Goal: Task Accomplishment & Management: Use online tool/utility

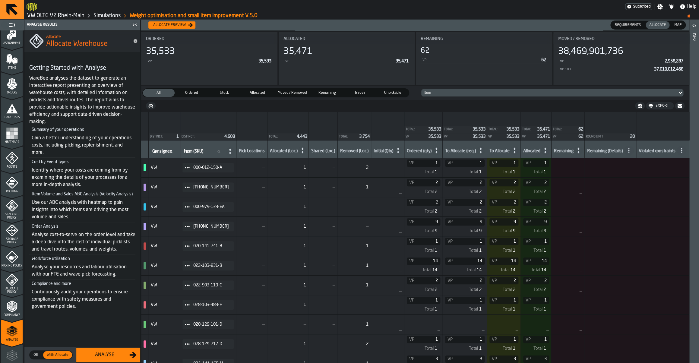
scroll to position [55, 0]
click at [11, 87] on icon "menu Orders" at bounding box center [12, 84] width 6 height 7
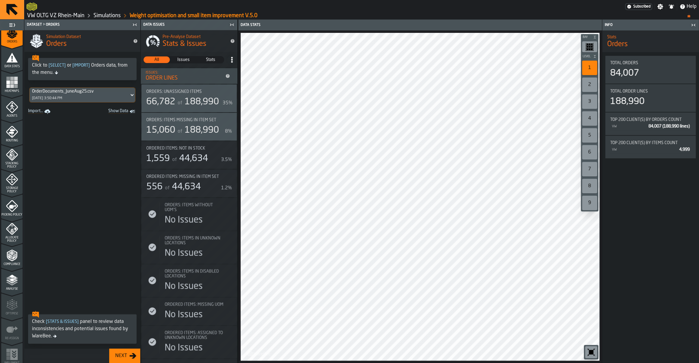
scroll to position [113, 0]
click at [12, 274] on polygon "menu Analyse" at bounding box center [12, 272] width 6 height 3
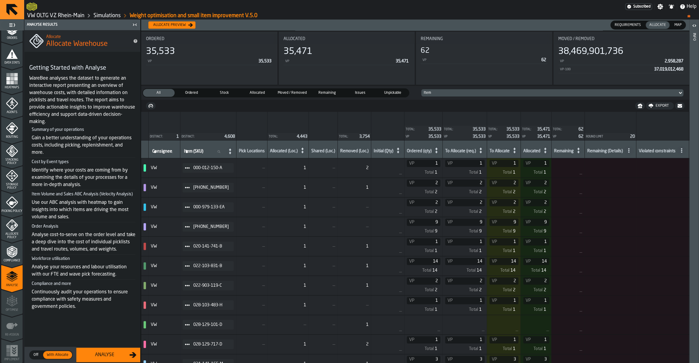
click at [173, 26] on div "Allocate preview" at bounding box center [169, 25] width 37 height 4
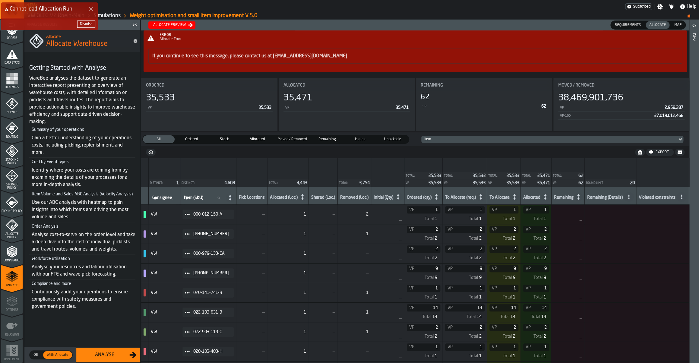
click at [16, 249] on icon "menu Compliance" at bounding box center [12, 252] width 12 height 12
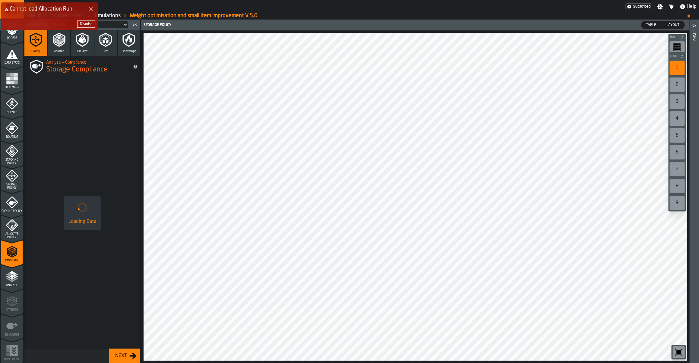
click at [7, 275] on icon "menu Analyse" at bounding box center [12, 277] width 12 height 12
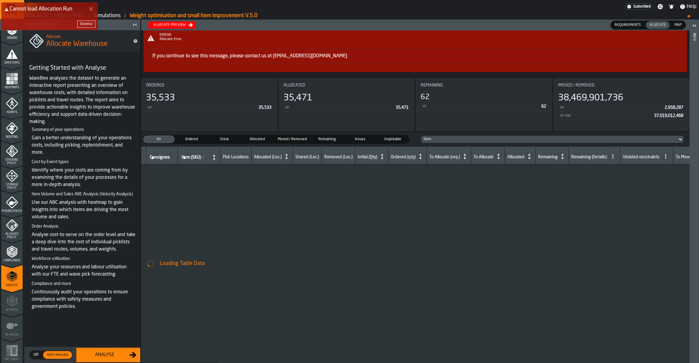
click at [116, 16] on div "Cannot load Allocation Run Dismiss" at bounding box center [350, 18] width 699 height 35
click at [87, 23] on div "Dismiss" at bounding box center [86, 24] width 13 height 4
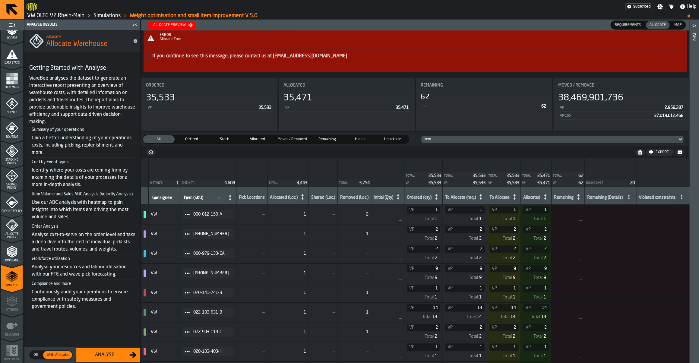
click at [104, 14] on link "Simulations" at bounding box center [107, 15] width 27 height 7
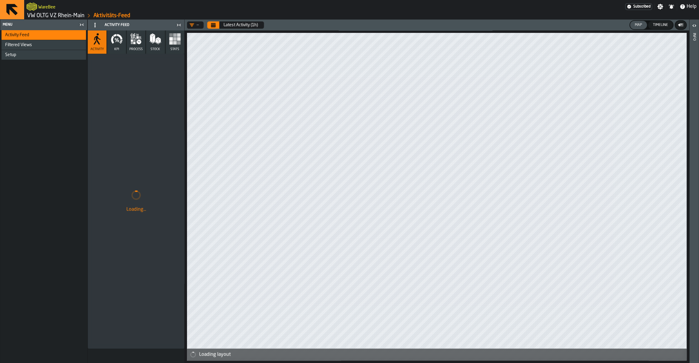
click at [69, 17] on link "VW OLTG VZ Rhein-Main" at bounding box center [55, 15] width 57 height 7
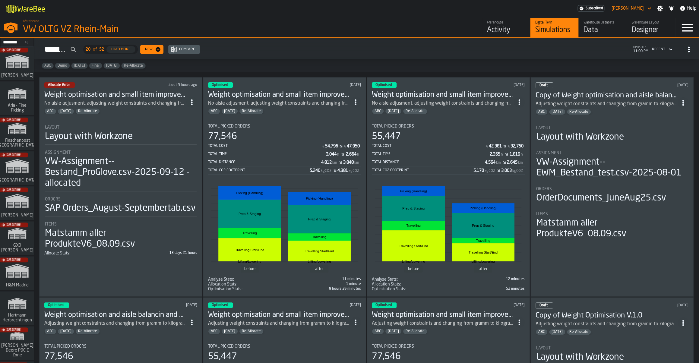
click at [142, 132] on div "Layout with Workzone" at bounding box center [121, 136] width 152 height 11
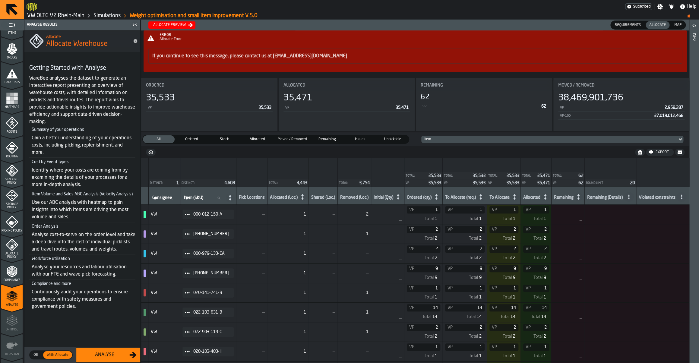
scroll to position [94, 0]
click at [14, 258] on span "Allocate Policy" at bounding box center [11, 254] width 21 height 7
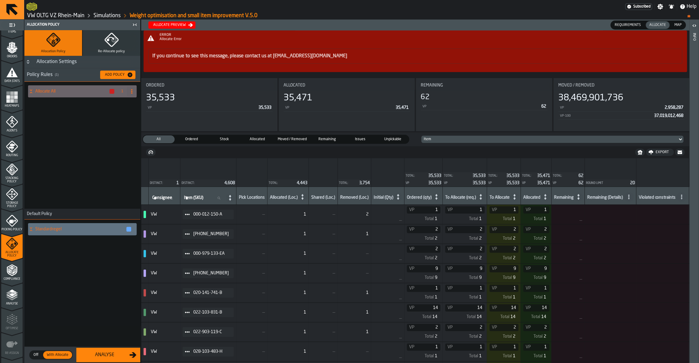
click at [170, 26] on div "Allocate preview" at bounding box center [169, 25] width 37 height 4
click at [83, 25] on div "Dismiss" at bounding box center [86, 24] width 13 height 4
click at [109, 44] on icon "button" at bounding box center [111, 40] width 14 height 14
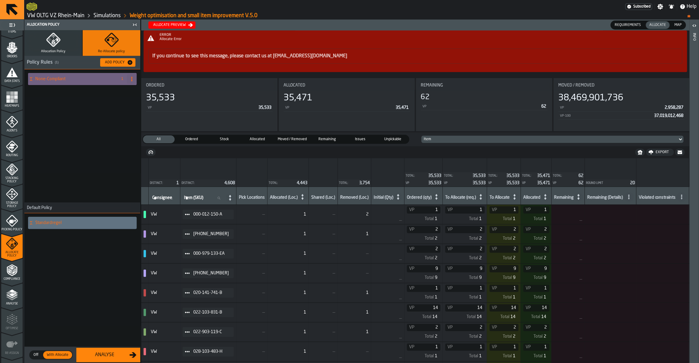
click at [57, 46] on icon "button" at bounding box center [53, 40] width 14 height 14
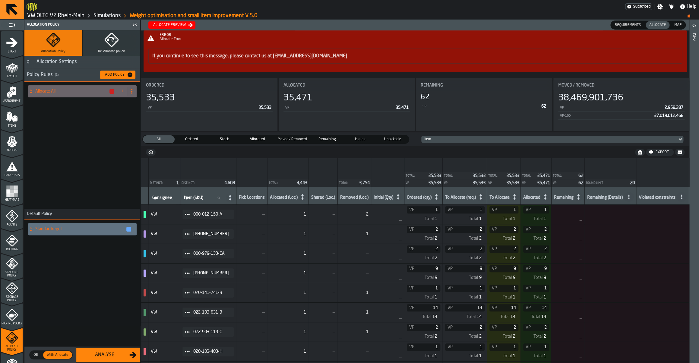
scroll to position [113, 0]
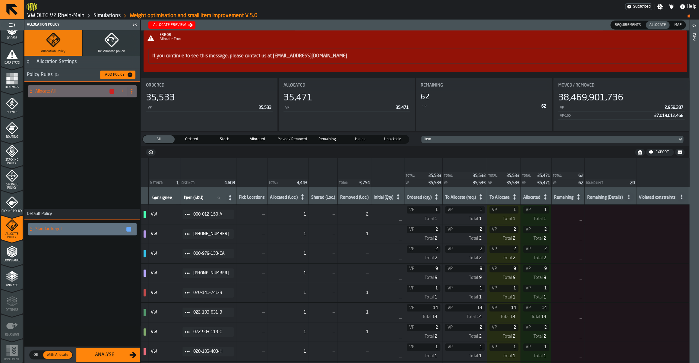
click at [16, 260] on span "Compliance" at bounding box center [11, 260] width 21 height 3
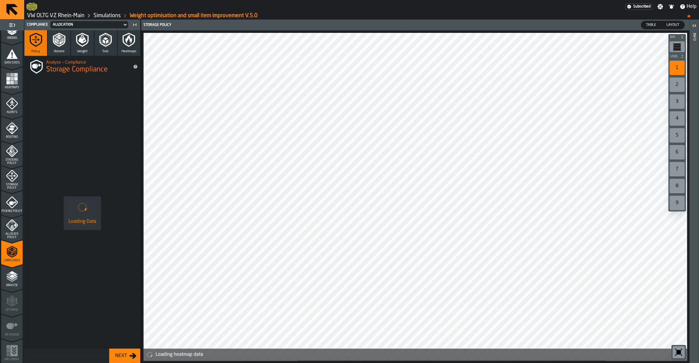
click at [6, 272] on icon "menu Analyse" at bounding box center [12, 277] width 12 height 12
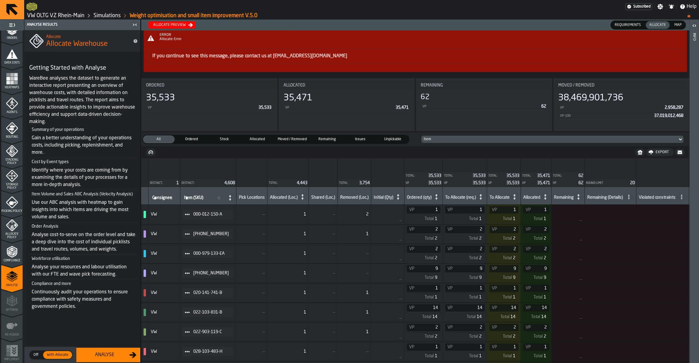
click at [98, 352] on div "Analyse" at bounding box center [104, 354] width 49 height 7
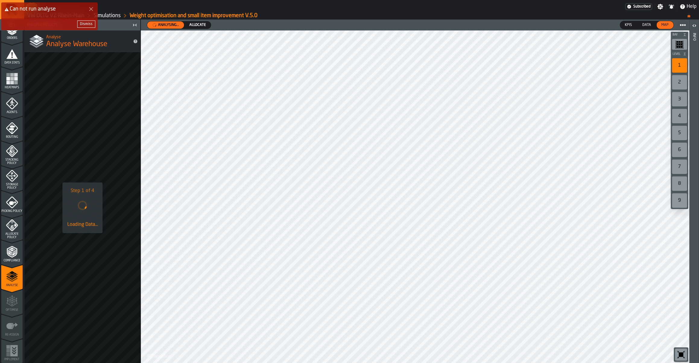
click at [80, 22] on button "Dismiss" at bounding box center [86, 24] width 18 height 7
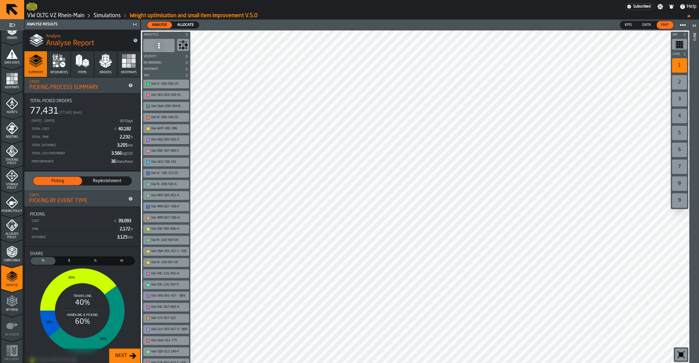
click at [15, 306] on icon "menu Optimise" at bounding box center [12, 301] width 12 height 12
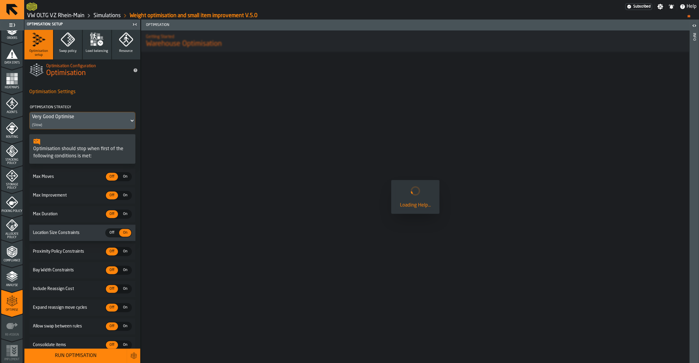
scroll to position [46, 0]
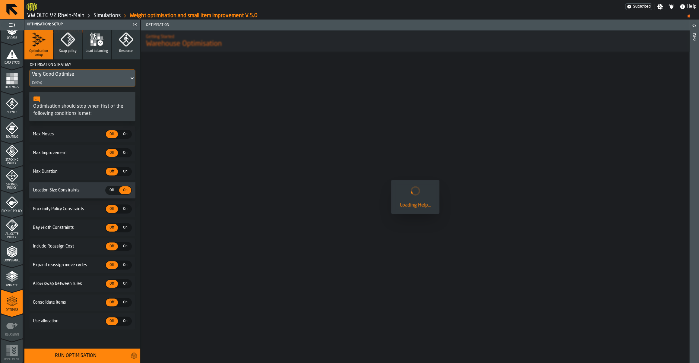
click at [15, 226] on icon "menu Allocate Policy" at bounding box center [14, 225] width 3 height 3
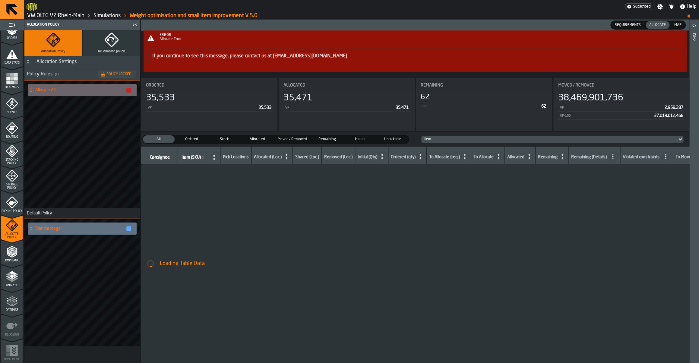
click at [209, 56] on link "If you continue to see this message, please contact us at support@warebee.com" at bounding box center [249, 56] width 195 height 5
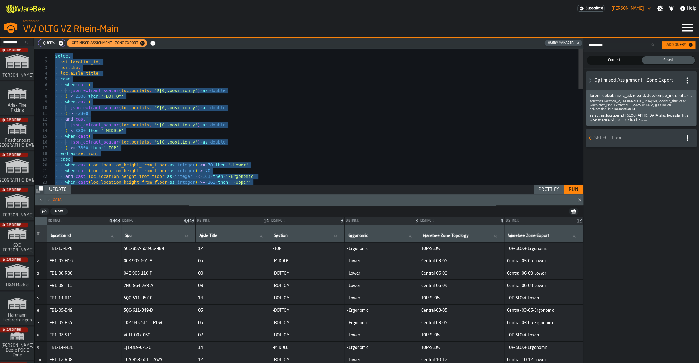
click at [55, 32] on div "VW OLTG VZ Rhein-Main" at bounding box center [104, 29] width 163 height 11
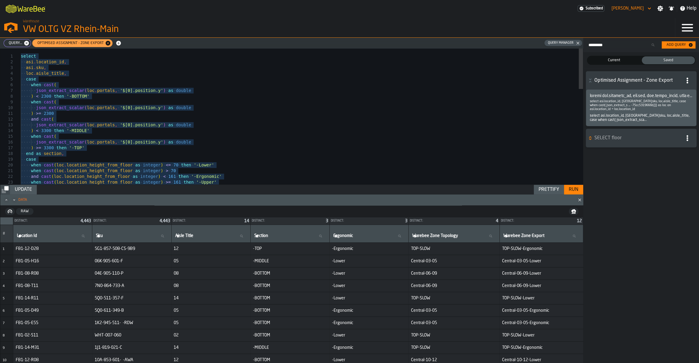
click at [55, 32] on div "VW OLTG VZ Rhein-Main" at bounding box center [104, 29] width 163 height 11
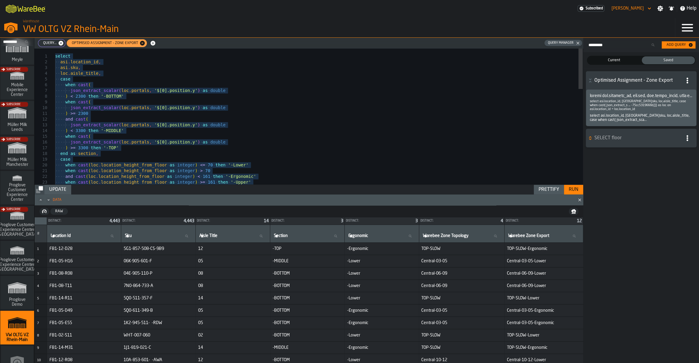
scroll to position [419, 0]
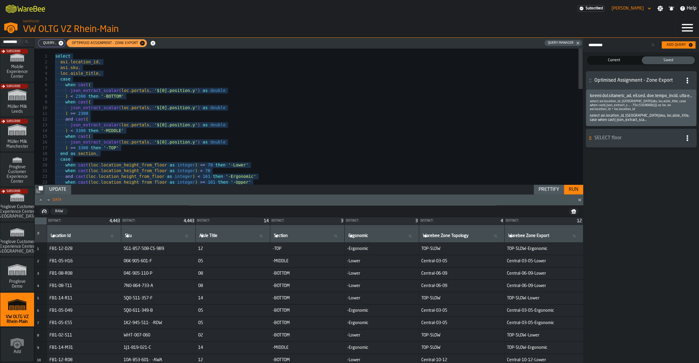
click at [17, 310] on rect "link-to-/wh/i/44979e6c-6f66-405e-9874-c1e29f02a54a/simulations" at bounding box center [17, 309] width 4 height 0
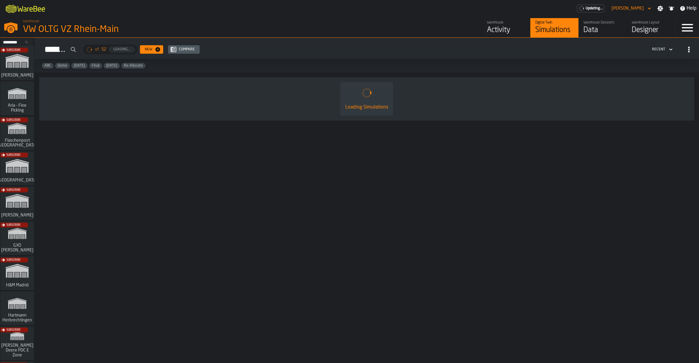
scroll to position [419, 0]
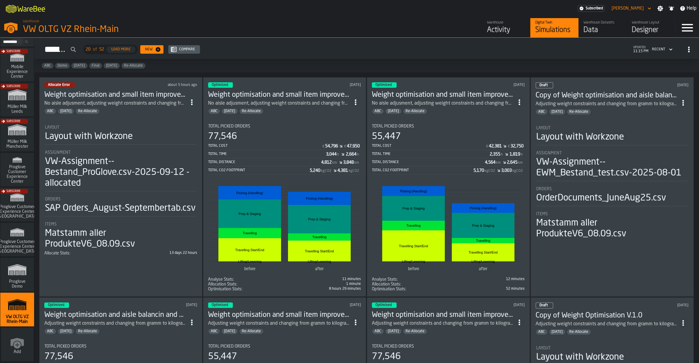
click at [192, 103] on circle "ItemListCard-DashboardItemContainer" at bounding box center [192, 104] width 2 height 2
click at [193, 113] on div "Open" at bounding box center [180, 114] width 31 height 7
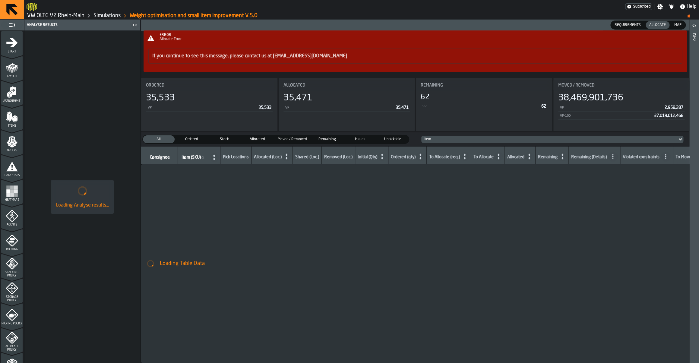
click at [11, 53] on span "Start" at bounding box center [11, 51] width 21 height 3
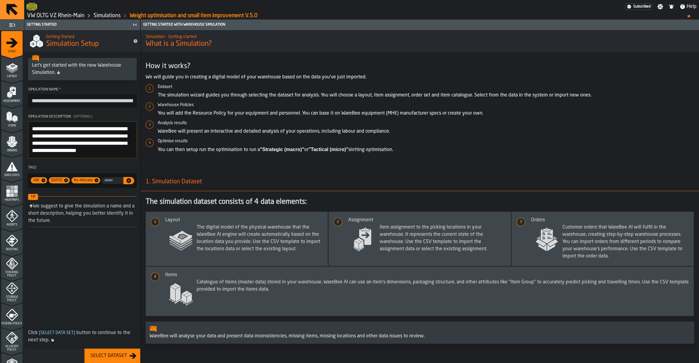
click at [119, 359] on div "Select Dataset" at bounding box center [108, 355] width 41 height 7
click at [9, 79] on icon "menu Layout" at bounding box center [11, 81] width 21 height 6
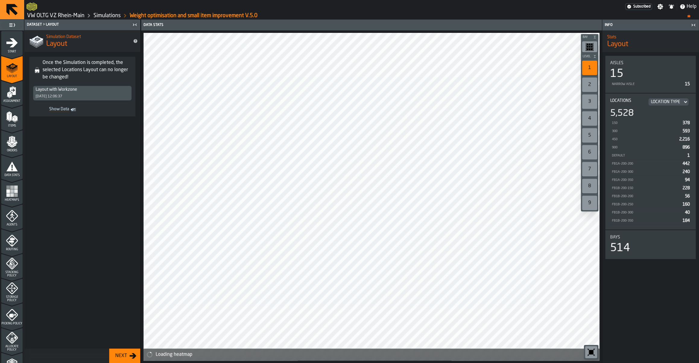
click at [10, 91] on icon "menu Assignment" at bounding box center [13, 91] width 6 height 8
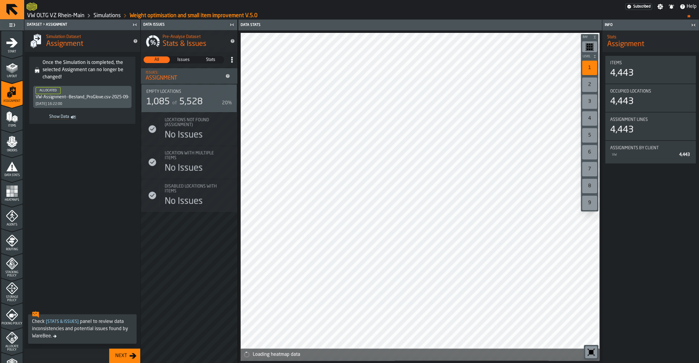
click at [12, 110] on div "Items" at bounding box center [11, 117] width 21 height 20
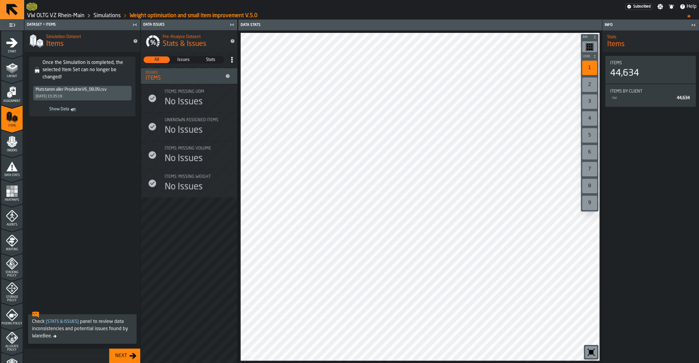
click at [114, 355] on div "Next" at bounding box center [121, 355] width 17 height 7
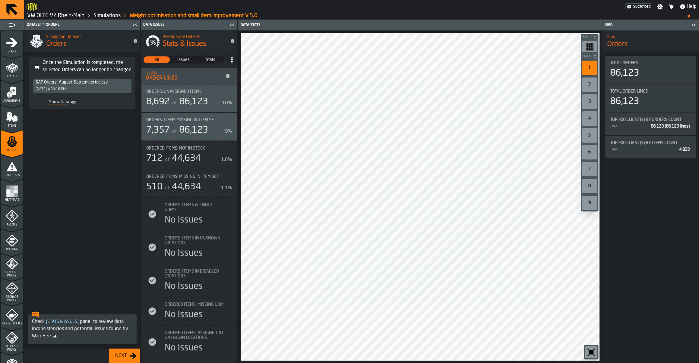
click at [114, 355] on div "Next" at bounding box center [121, 355] width 17 height 7
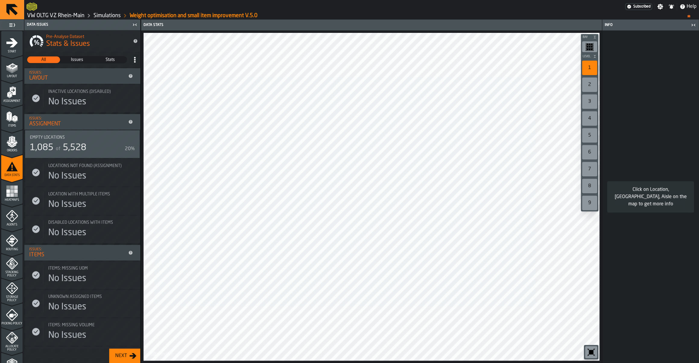
click at [114, 355] on div "Next" at bounding box center [121, 355] width 17 height 7
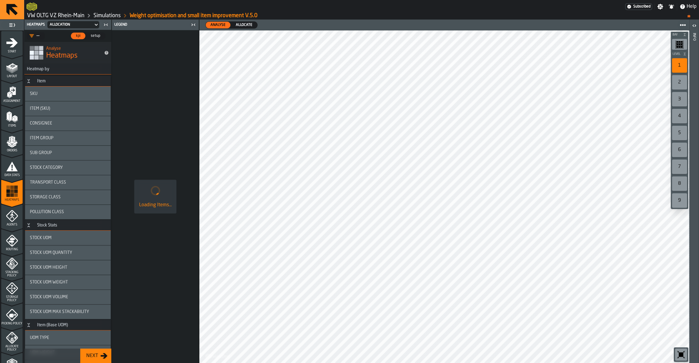
click at [114, 355] on div "Loading Items..." at bounding box center [155, 196] width 87 height 333
click at [88, 360] on button "Next" at bounding box center [95, 356] width 31 height 14
click at [88, 360] on main "1 Start 1.1 Layout 1.2 Assignment 1.3 Items 1.4 Orders 1.5 Data Stats 1.6 Heatm…" at bounding box center [349, 192] width 699 height 344
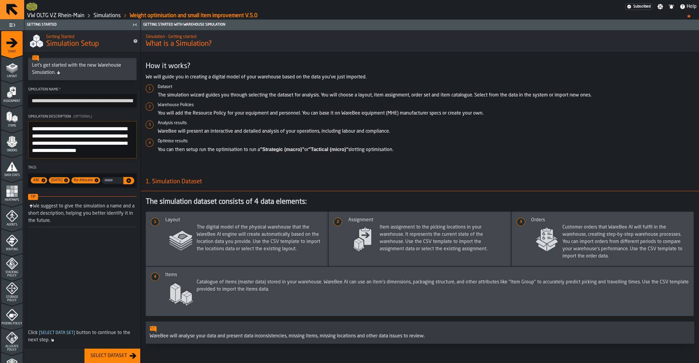
click at [89, 360] on button "Select Dataset" at bounding box center [112, 356] width 56 height 14
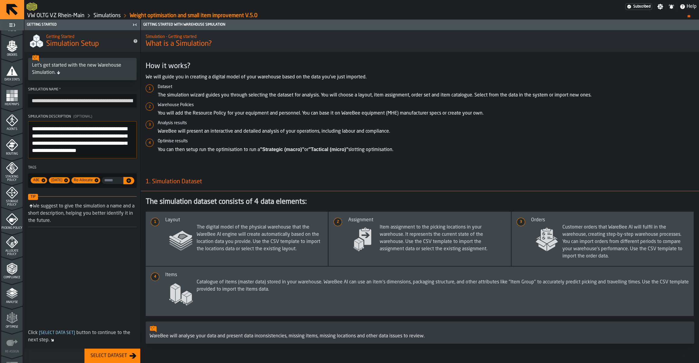
scroll to position [113, 0]
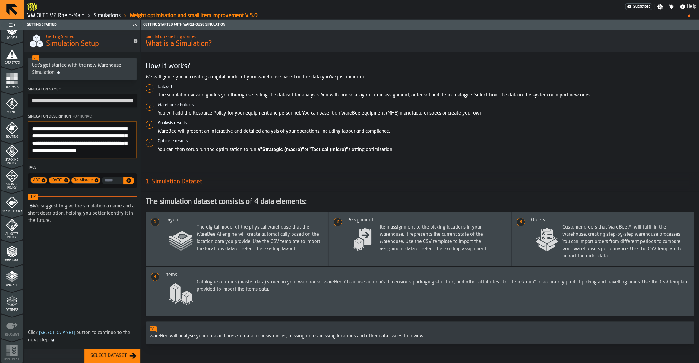
click at [15, 297] on icon "menu Optimise" at bounding box center [12, 301] width 12 height 12
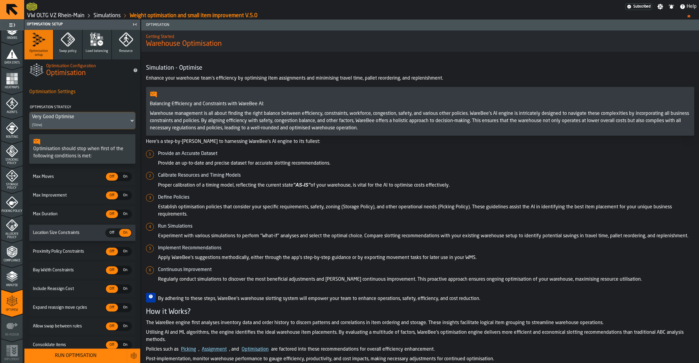
click at [56, 354] on div "Run Optimisation" at bounding box center [75, 355] width 95 height 7
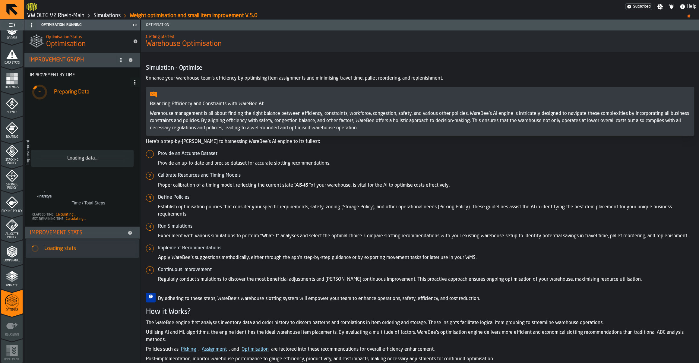
click at [99, 161] on rect at bounding box center [82, 158] width 112 height 101
click at [135, 82] on circle at bounding box center [134, 82] width 1 height 1
click at [121, 60] on circle at bounding box center [120, 59] width 1 height 1
click at [110, 71] on div "Show Support Options..." at bounding box center [96, 71] width 51 height 7
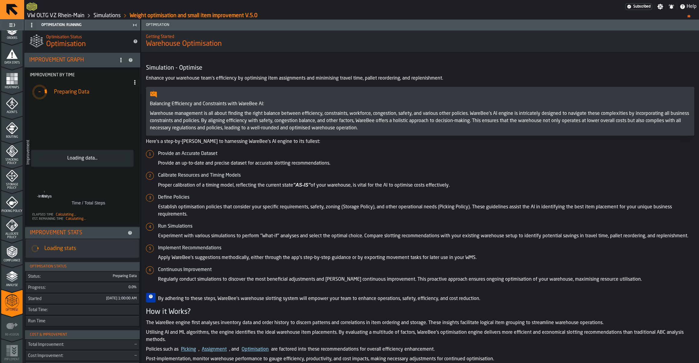
click at [80, 249] on div "Loading stats" at bounding box center [89, 248] width 90 height 7
click at [62, 212] on footer "Elapsed Time Calculating... Est. Remaining Time Calculating..." at bounding box center [82, 218] width 115 height 16
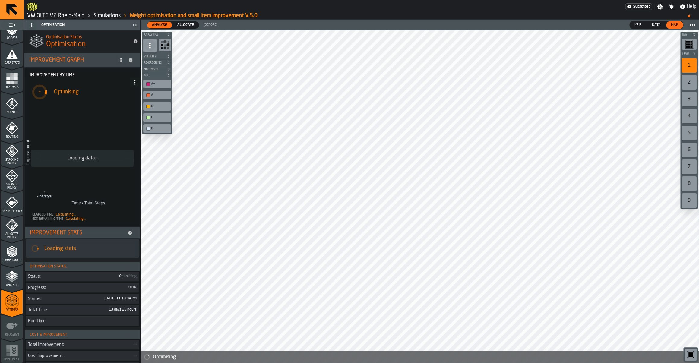
click at [40, 92] on span "–" at bounding box center [40, 92] width 2 height 6
click at [132, 81] on span at bounding box center [135, 83] width 10 height 10
click at [5, 271] on div "Analyse" at bounding box center [11, 279] width 21 height 17
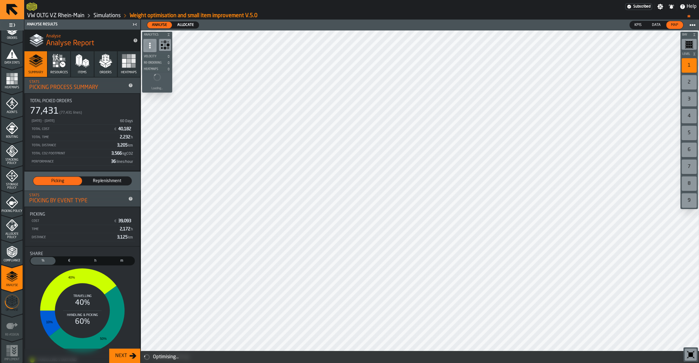
click at [15, 254] on icon "menu Compliance" at bounding box center [12, 252] width 12 height 12
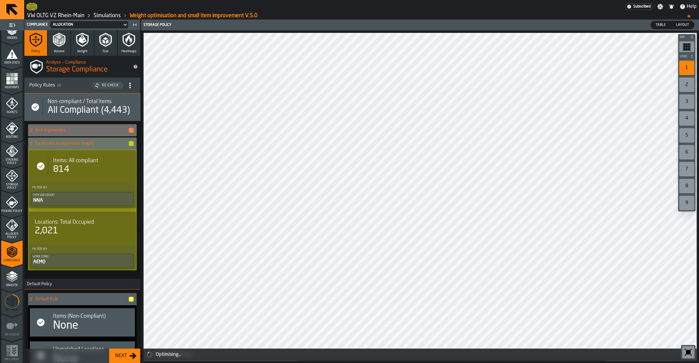
click at [18, 234] on span "Allocate Policy" at bounding box center [11, 236] width 21 height 7
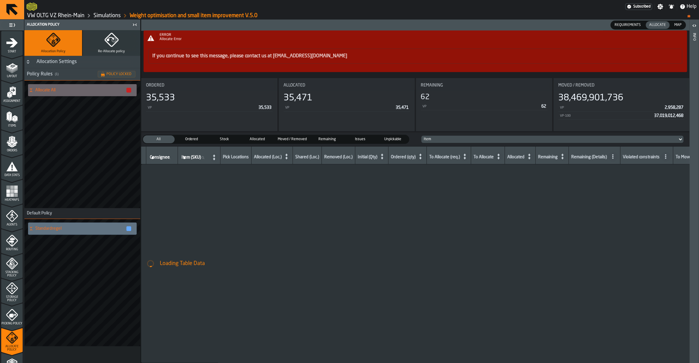
click at [173, 59] on link "If you continue to see this message, please contact us at [EMAIL_ADDRESS][DOMAI…" at bounding box center [249, 56] width 195 height 5
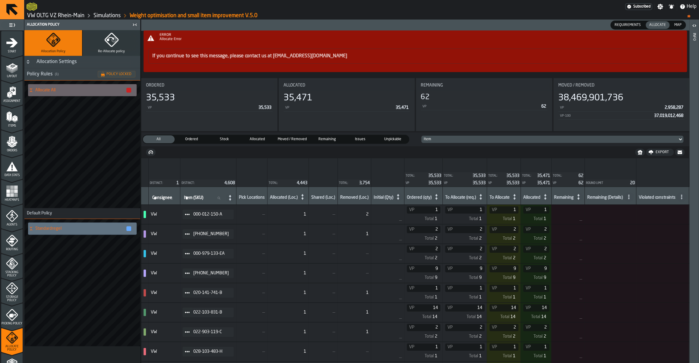
scroll to position [113, 0]
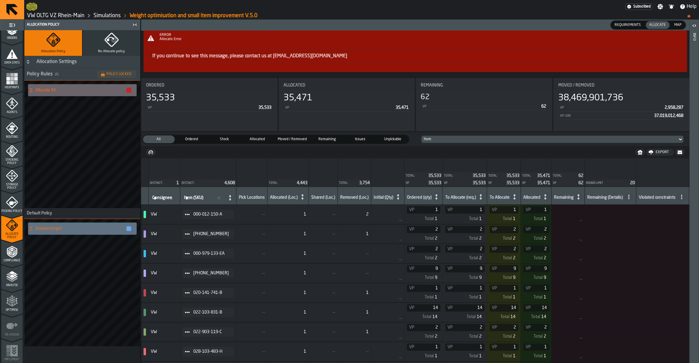
click at [8, 314] on icon "menu Optimise" at bounding box center [11, 314] width 21 height 6
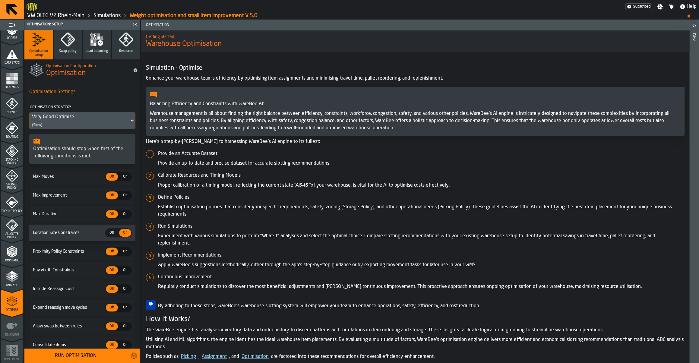
scroll to position [46, 0]
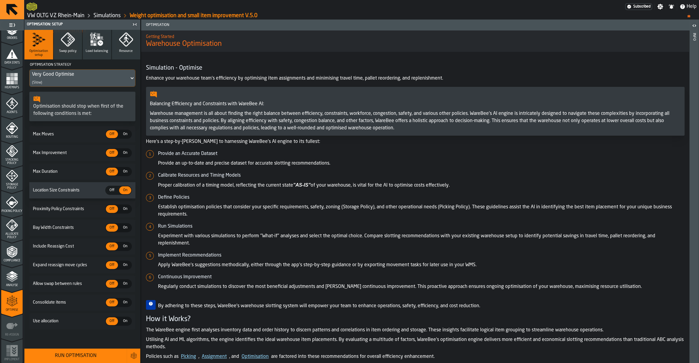
click at [125, 322] on span "On" at bounding box center [125, 321] width 10 height 5
click at [113, 190] on span "Off" at bounding box center [112, 190] width 10 height 5
click at [86, 44] on button "Load balancing" at bounding box center [97, 45] width 29 height 30
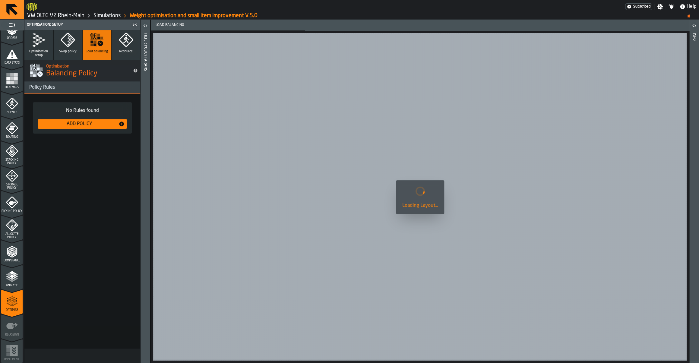
scroll to position [0, 0]
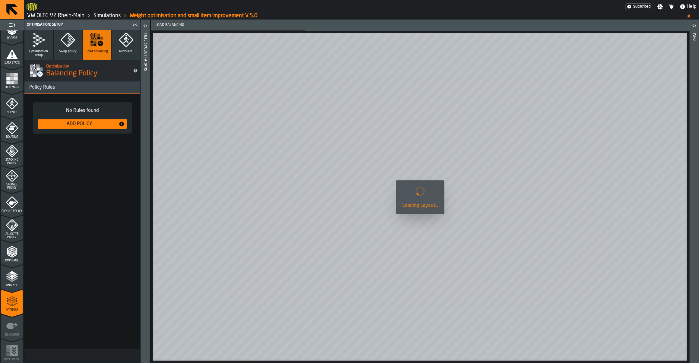
click at [39, 39] on icon "button" at bounding box center [37, 39] width 7 height 6
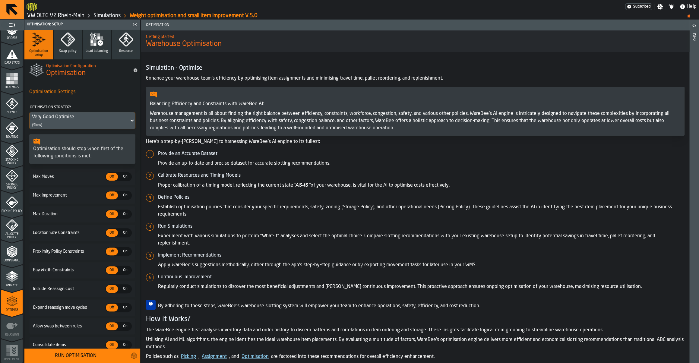
scroll to position [46, 0]
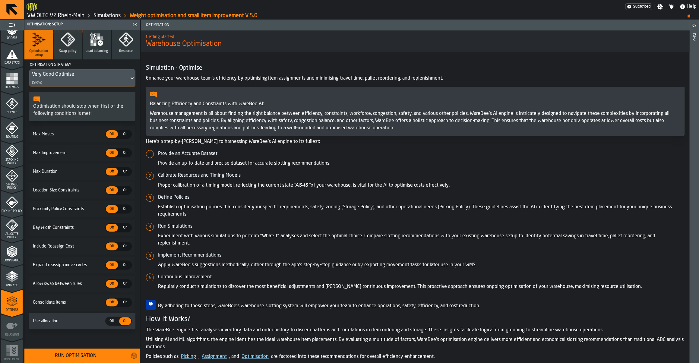
drag, startPoint x: 135, startPoint y: 44, endPoint x: 111, endPoint y: 145, distance: 103.9
click at [111, 145] on div "Optimisation setup Swap policy Load balancing Resource Optimisation Configurati…" at bounding box center [82, 189] width 116 height 319
click at [70, 354] on div "Run Optimisation" at bounding box center [75, 355] width 95 height 7
click at [92, 27] on button "Dismiss" at bounding box center [86, 24] width 18 height 7
click at [61, 361] on button "Run Optimisation" at bounding box center [75, 356] width 102 height 14
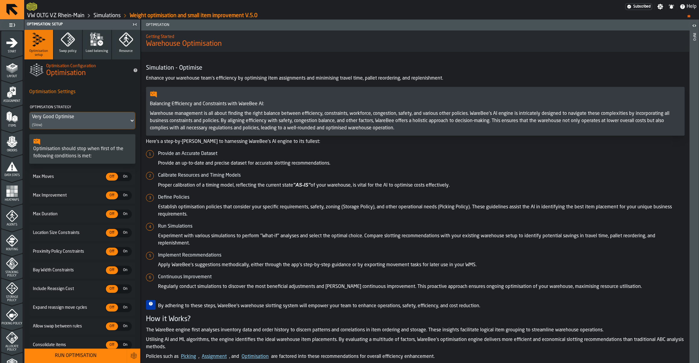
scroll to position [46, 0]
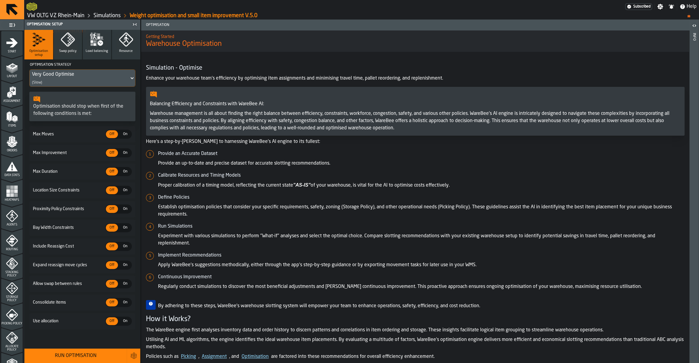
click at [126, 325] on div "On" at bounding box center [125, 321] width 12 height 8
click at [86, 359] on div "Run Optimisation" at bounding box center [75, 355] width 95 height 7
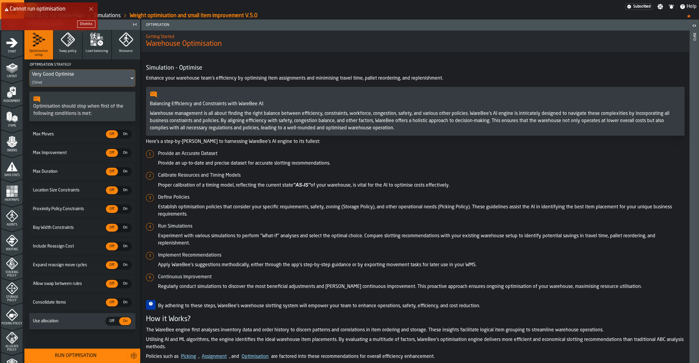
click at [126, 186] on label "On On" at bounding box center [125, 190] width 13 height 9
click at [65, 362] on button "Run Optimisation" at bounding box center [75, 356] width 102 height 14
click at [84, 29] on div "Dismiss" at bounding box center [86, 29] width 13 height 4
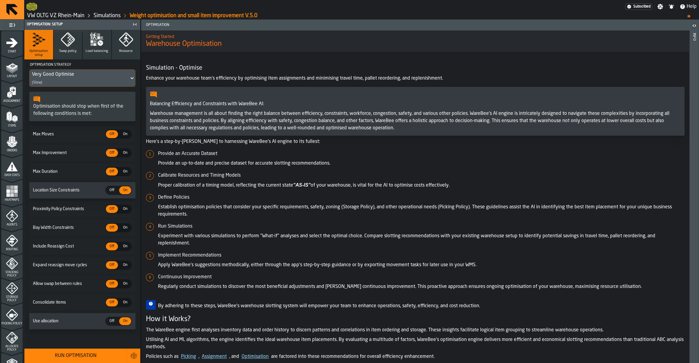
click at [69, 18] on link "VW OLTG VZ Rhein-Main" at bounding box center [55, 15] width 57 height 7
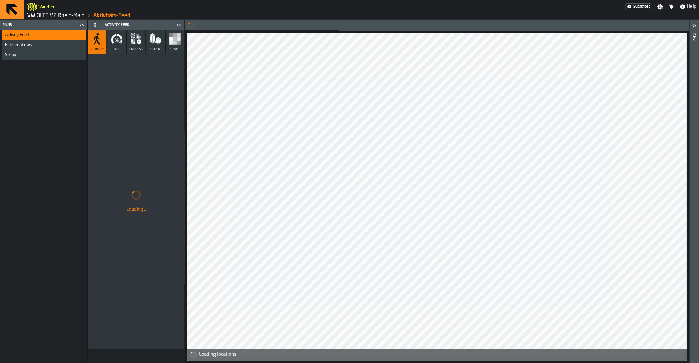
click at [69, 18] on link "VW OLTG VZ Rhein-Main" at bounding box center [55, 15] width 57 height 7
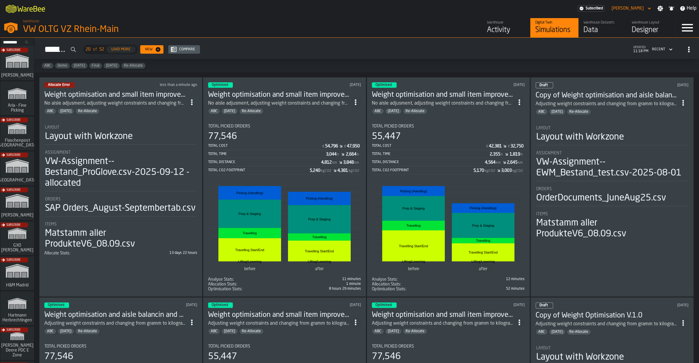
click at [195, 101] on icon "ItemListCard-DashboardItemContainer" at bounding box center [192, 102] width 6 height 6
click at [180, 143] on div "Duplicate" at bounding box center [180, 143] width 31 height 7
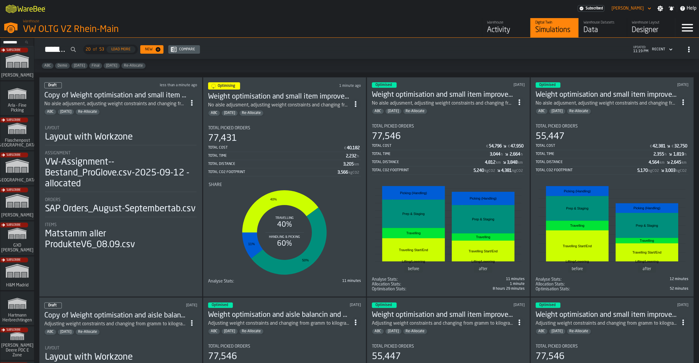
click at [196, 108] on div "Copy of Weight optimisation and small item improvement V.5.0 No aisle adjusment…" at bounding box center [120, 103] width 153 height 24
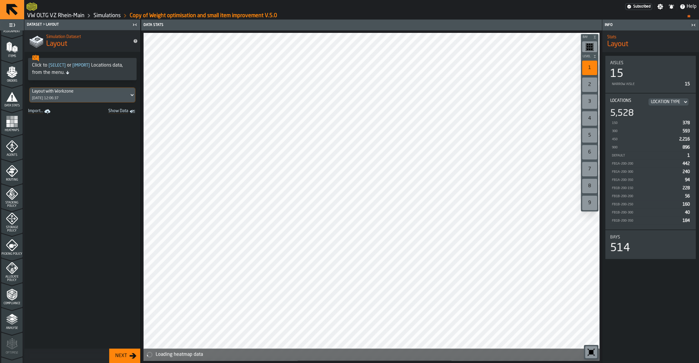
scroll to position [74, 0]
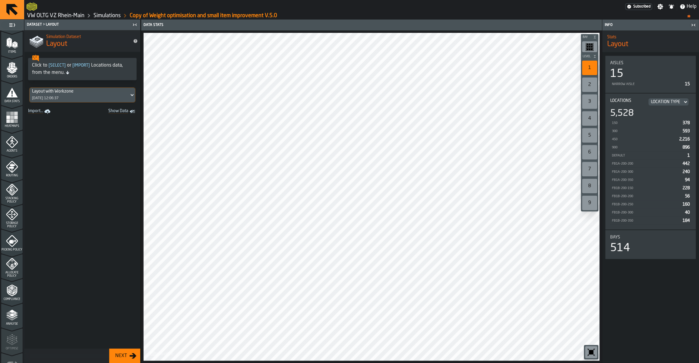
click at [12, 269] on icon "menu Allocate Policy" at bounding box center [12, 264] width 12 height 12
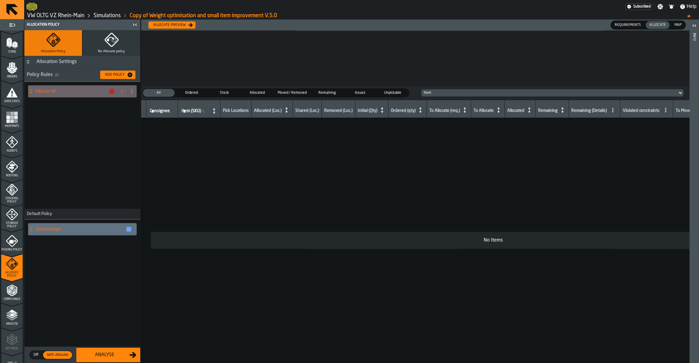
click at [161, 24] on div "Allocate preview" at bounding box center [169, 25] width 37 height 4
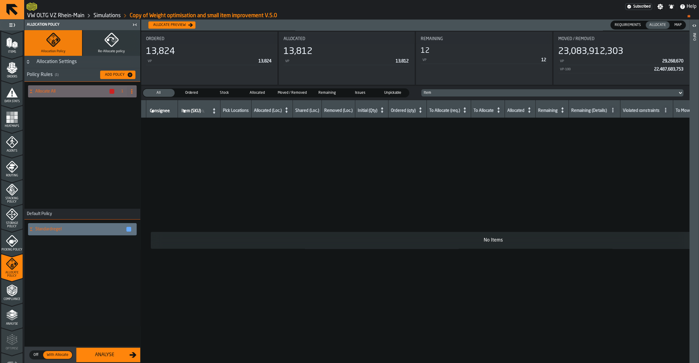
click at [679, 27] on span "Map" at bounding box center [678, 24] width 12 height 5
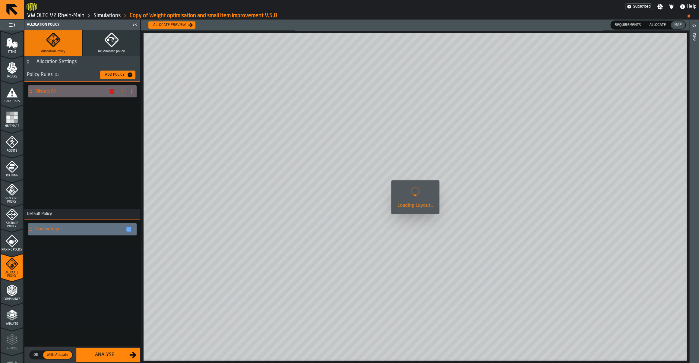
click at [662, 25] on span "Allocate" at bounding box center [657, 24] width 21 height 5
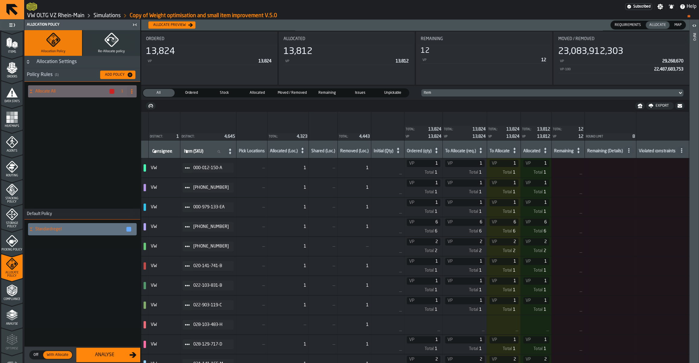
click at [86, 355] on div "Analyse" at bounding box center [104, 354] width 49 height 7
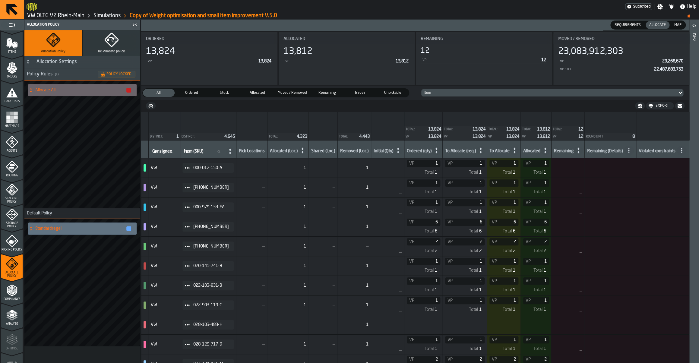
scroll to position [113, 0]
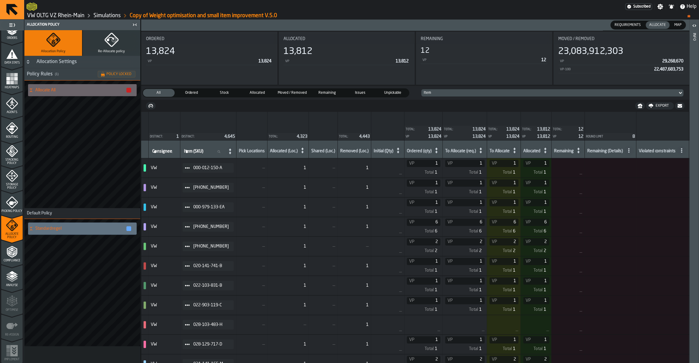
click at [13, 279] on icon "menu Analyse" at bounding box center [12, 277] width 12 height 12
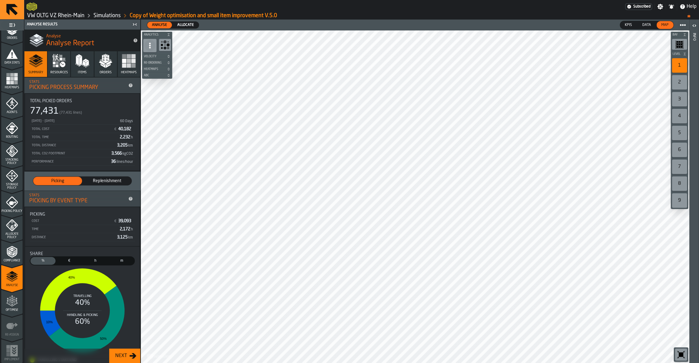
click at [15, 302] on icon "menu Optimise" at bounding box center [12, 301] width 12 height 12
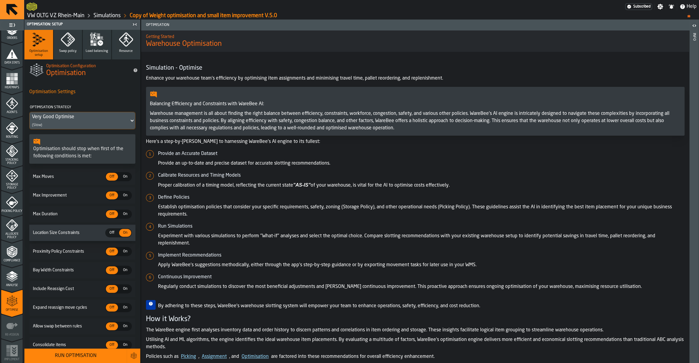
scroll to position [46, 0]
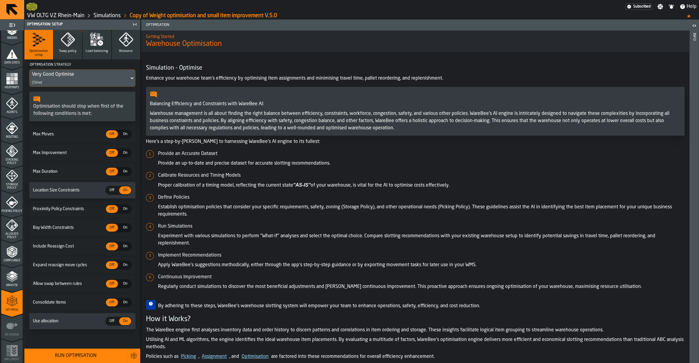
click at [75, 354] on div "Run Optimisation" at bounding box center [75, 355] width 95 height 7
click at [89, 24] on div "Dismiss" at bounding box center [86, 24] width 13 height 4
click at [50, 353] on div "Run Optimisation" at bounding box center [75, 355] width 95 height 7
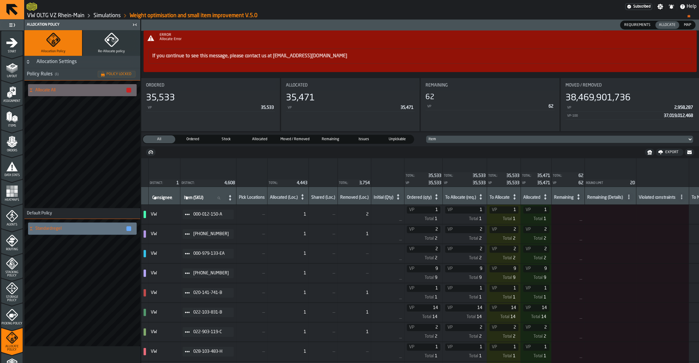
scroll to position [113, 0]
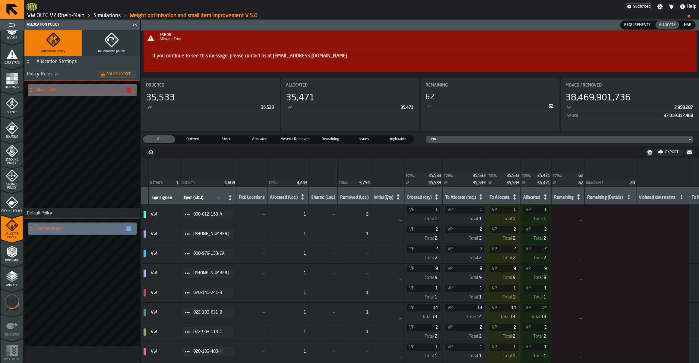
click at [9, 307] on icon "menu Optimise" at bounding box center [12, 302] width 14 height 24
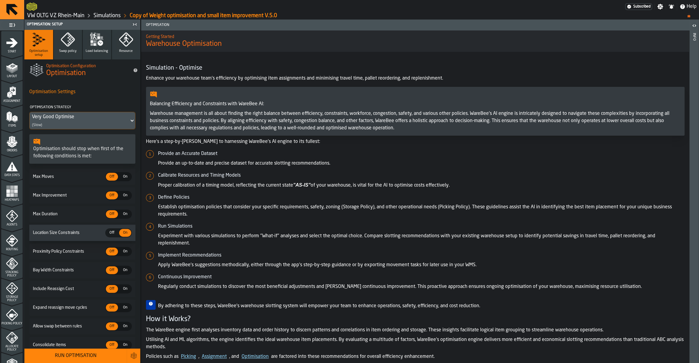
scroll to position [46, 0]
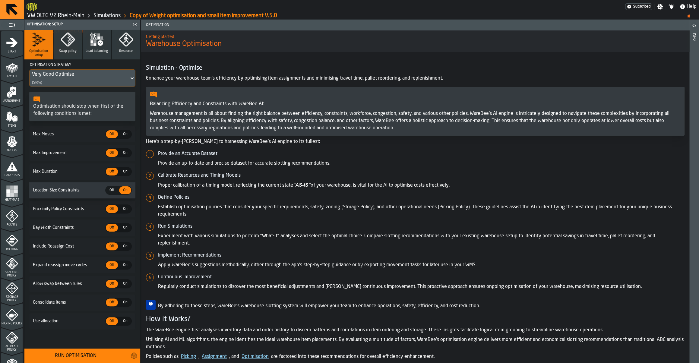
click at [129, 321] on span "On" at bounding box center [125, 321] width 10 height 5
click at [80, 358] on div "Run Optimisation" at bounding box center [75, 355] width 95 height 7
